Goal: Download file/media: Download file/media

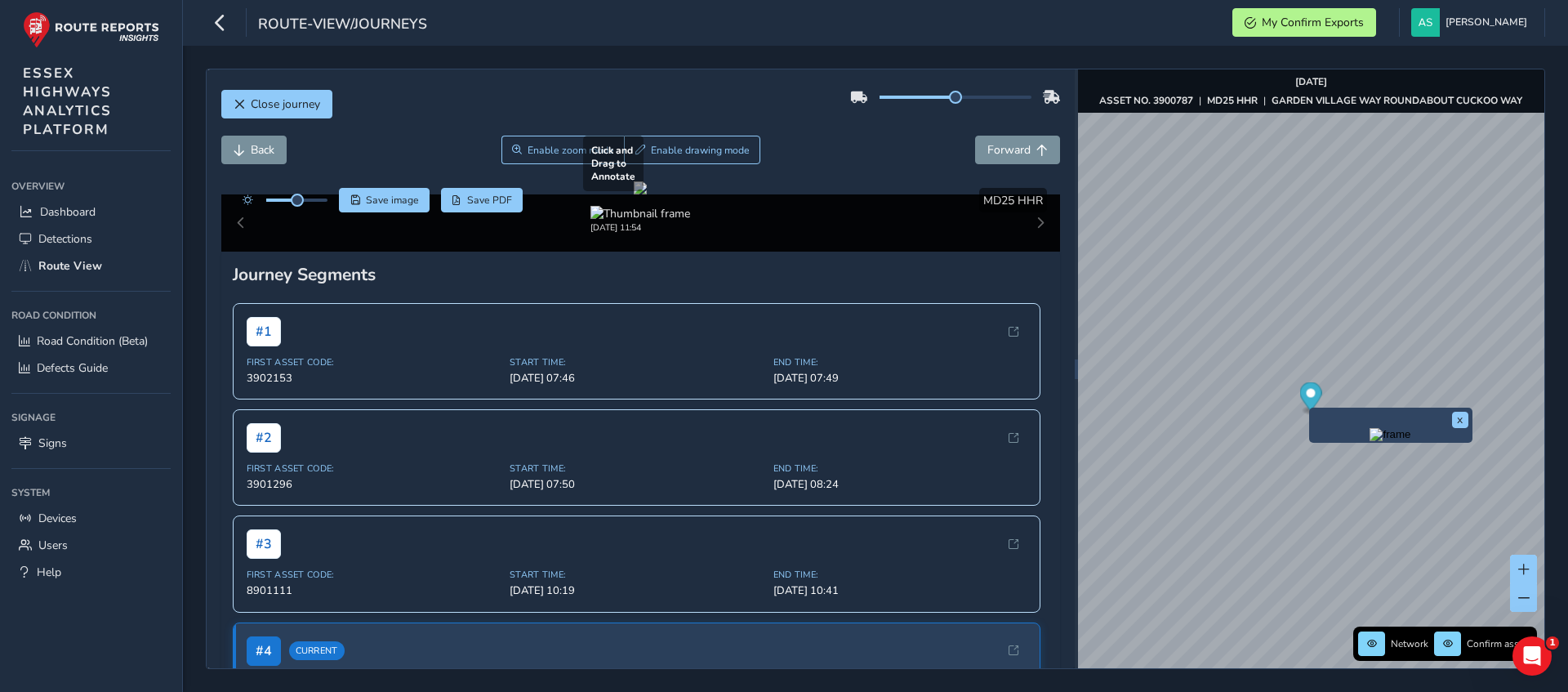
click at [633, 185] on div at bounding box center [639, 187] width 13 height 13
click at [376, 208] on button "Save image" at bounding box center [384, 201] width 90 height 25
click at [249, 146] on button "Back" at bounding box center [255, 150] width 66 height 28
click at [381, 199] on span "Save image" at bounding box center [392, 200] width 53 height 13
